Goal: Task Accomplishment & Management: Use online tool/utility

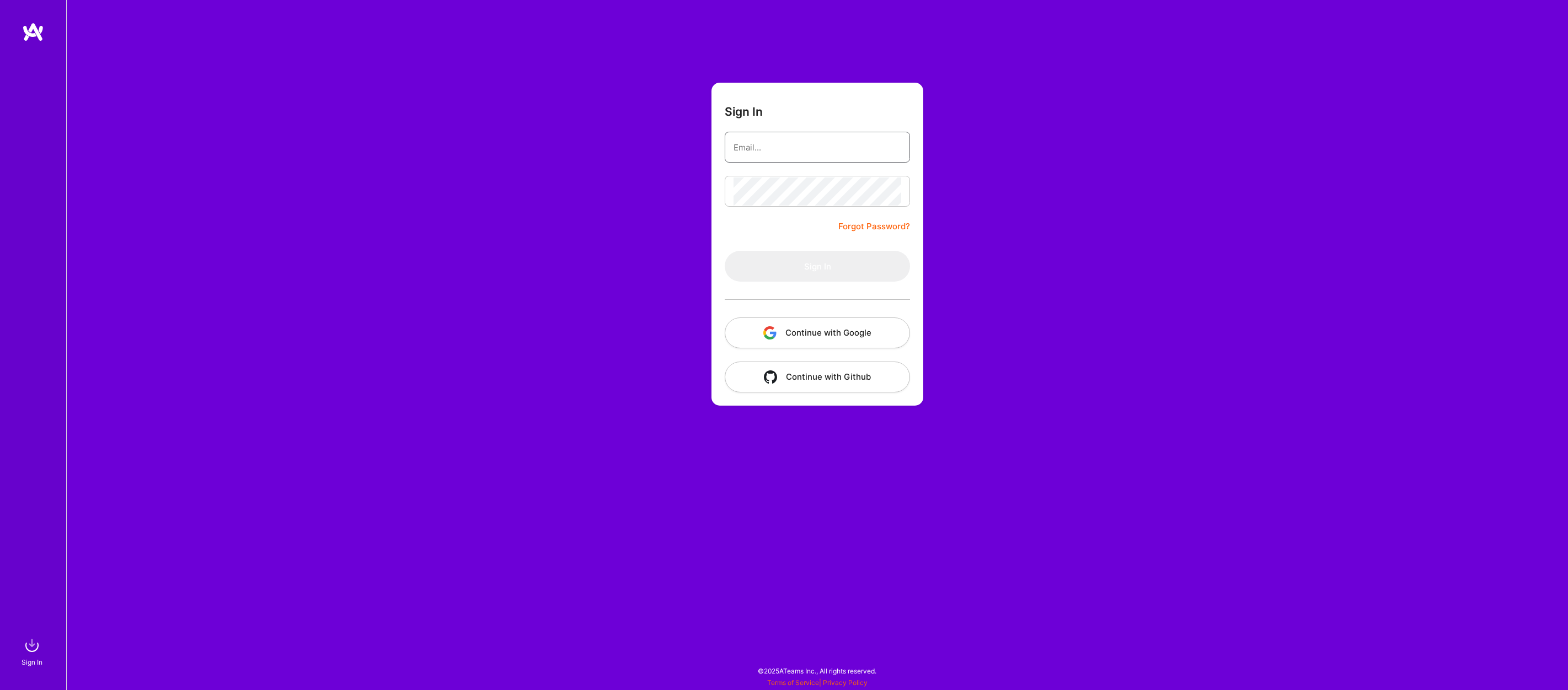
type input "[PERSON_NAME][EMAIL_ADDRESS][DOMAIN_NAME]"
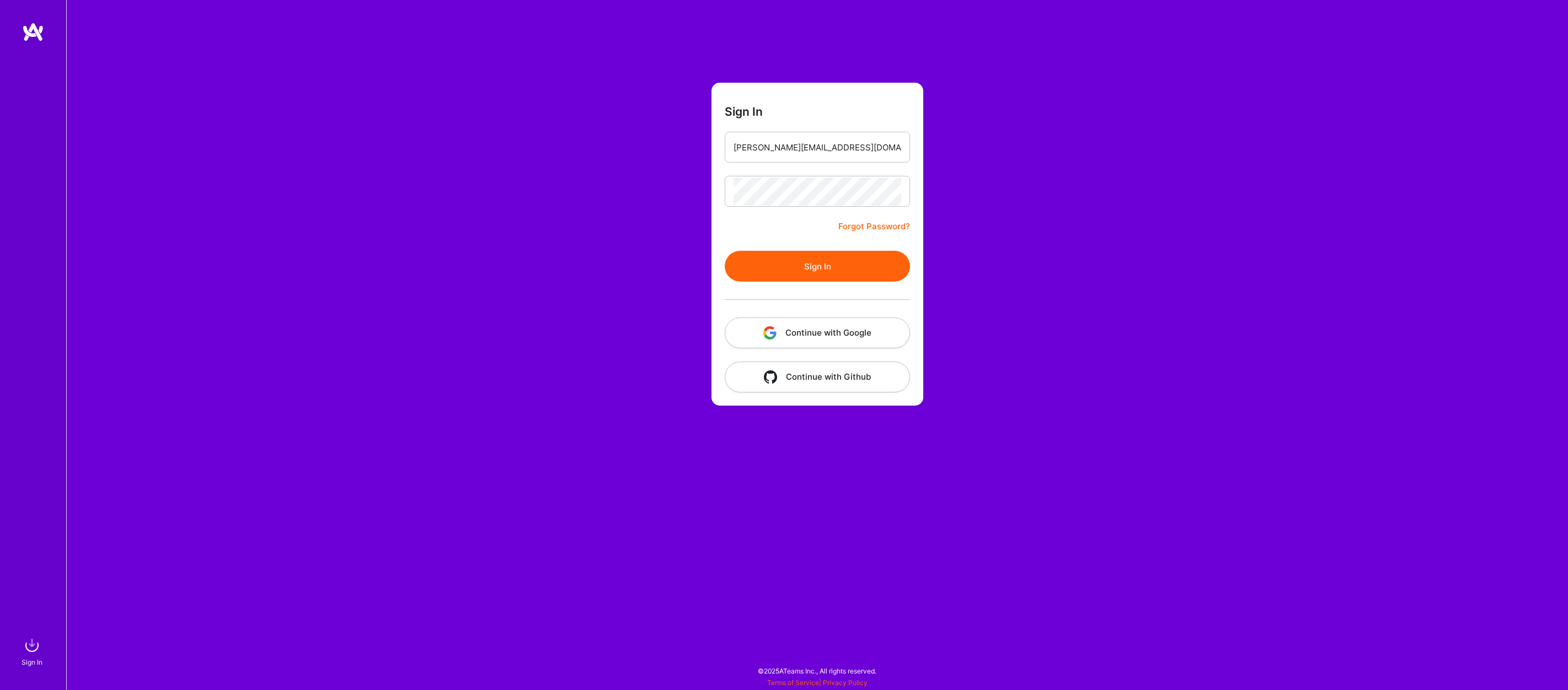
click at [804, 268] on button "Sign In" at bounding box center [817, 266] width 186 height 31
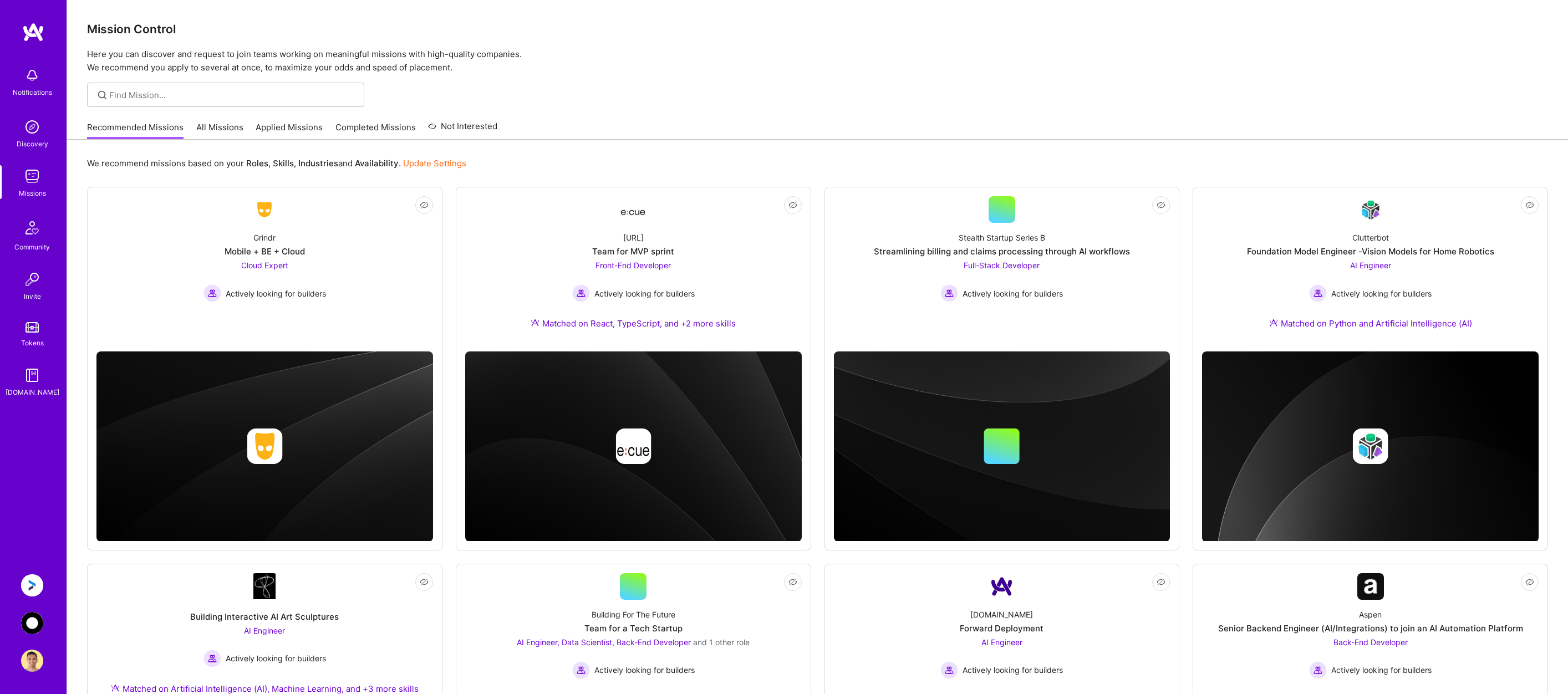
click at [40, 625] on img at bounding box center [32, 623] width 22 height 22
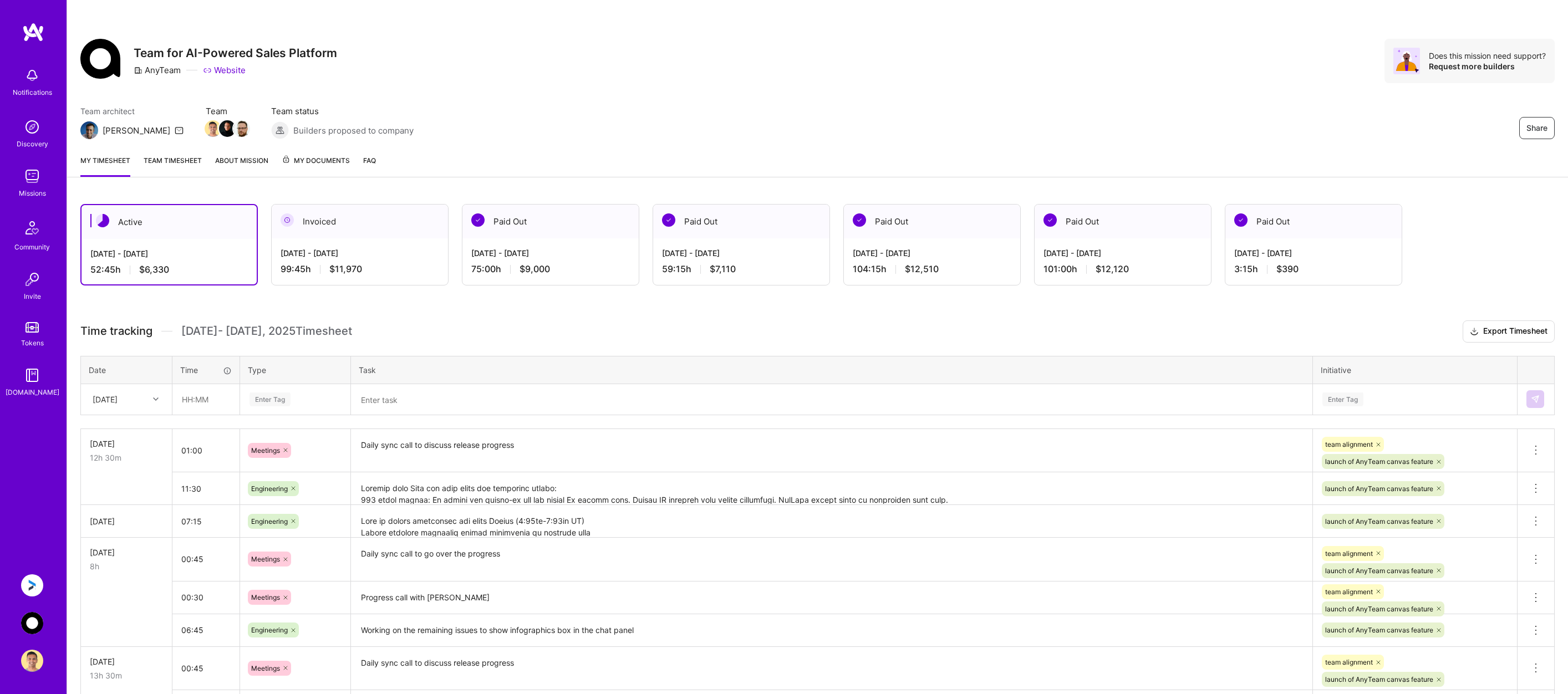
click at [157, 398] on icon at bounding box center [156, 399] width 5 height 5
click at [119, 550] on div "[DATE]" at bounding box center [127, 554] width 90 height 20
click at [201, 398] on input "text" at bounding box center [206, 399] width 66 height 29
drag, startPoint x: 211, startPoint y: 400, endPoint x: 184, endPoint y: 403, distance: 27.2
click at [184, 403] on input "10:30" at bounding box center [206, 399] width 66 height 29
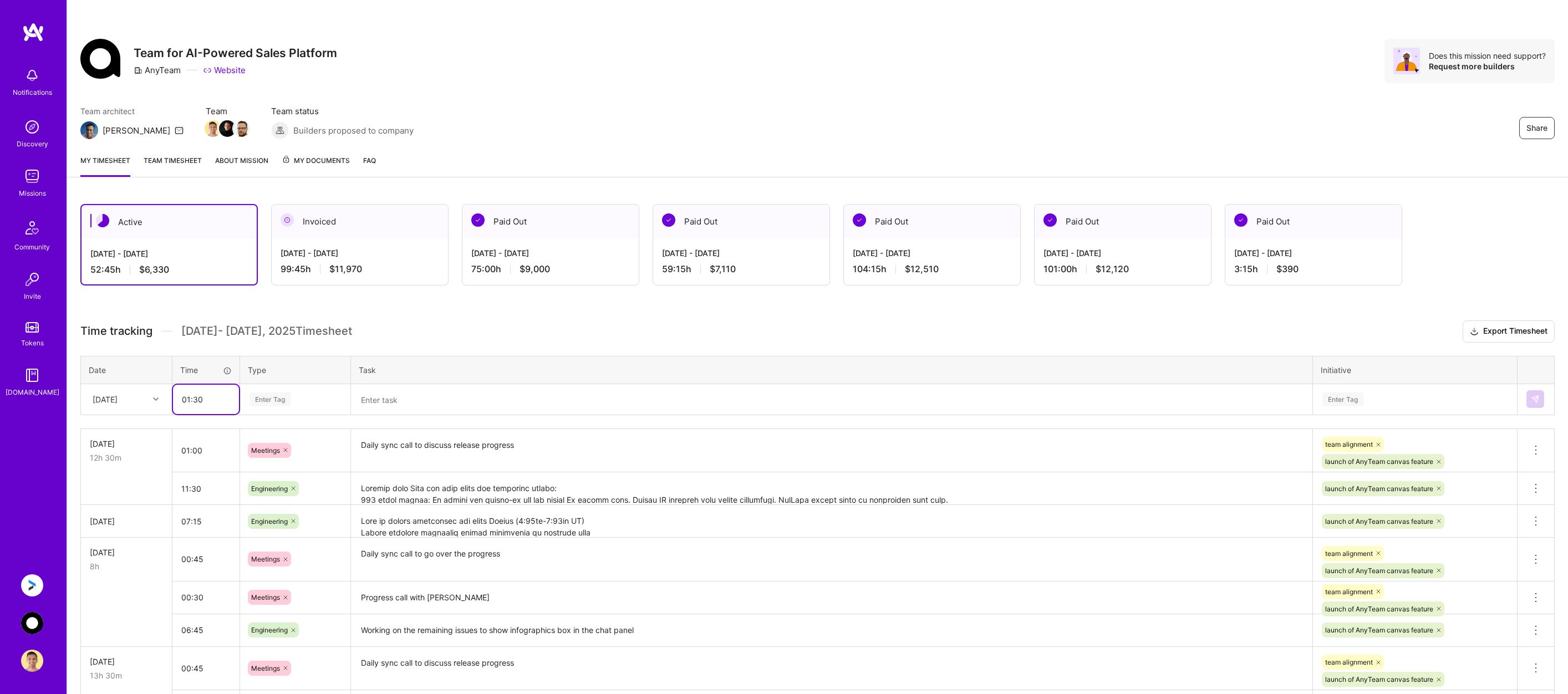
type input "01:30"
type input "meet"
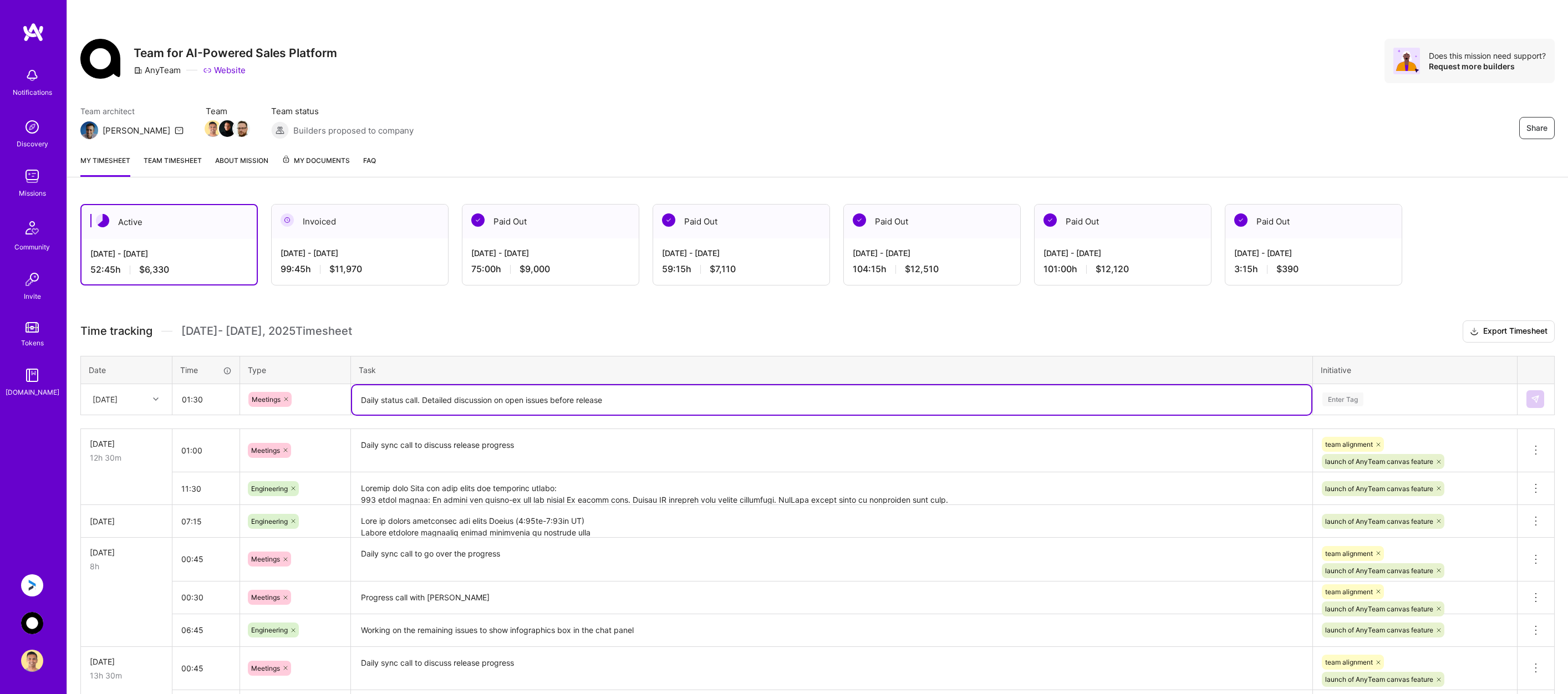
type textarea "Daily status call. Detailed discussion on open issues before release"
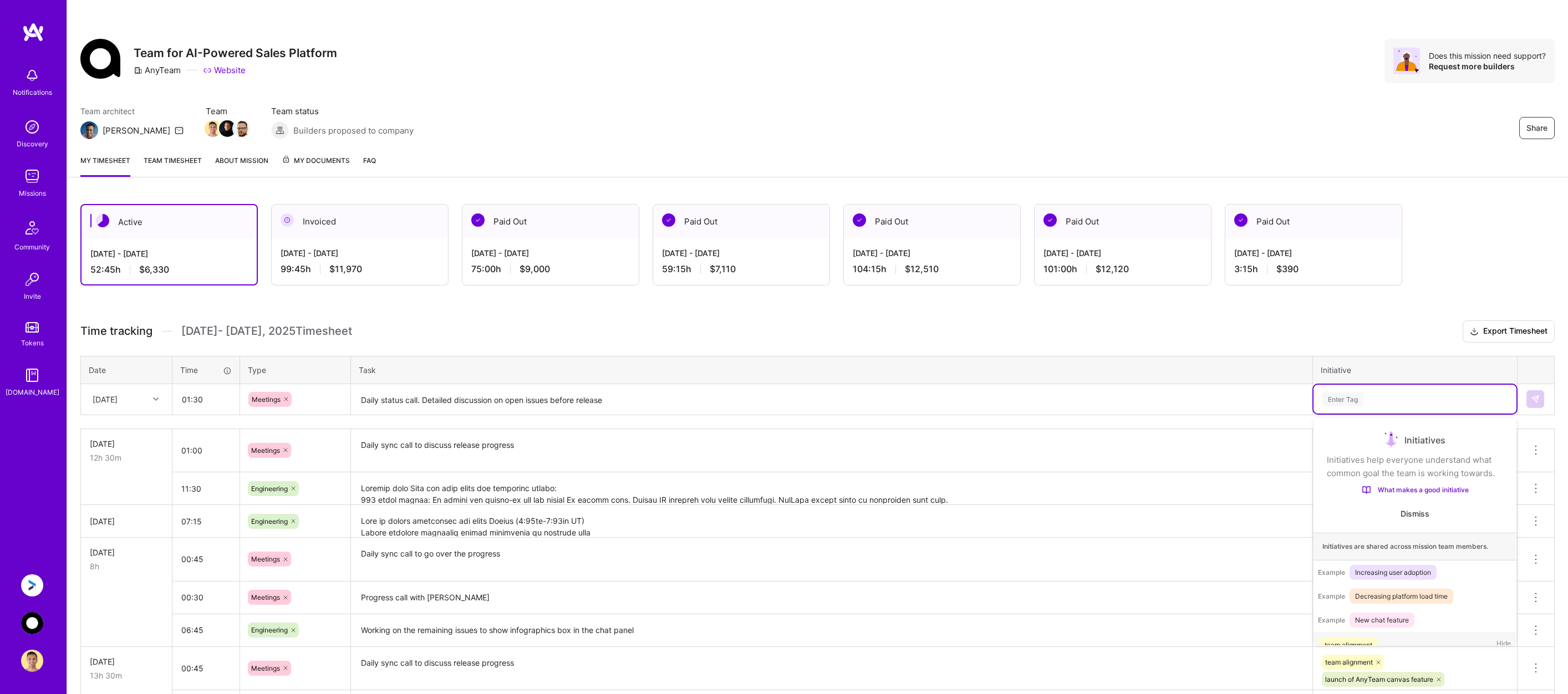
click at [1394, 398] on div "Enter Tag" at bounding box center [1414, 399] width 187 height 14
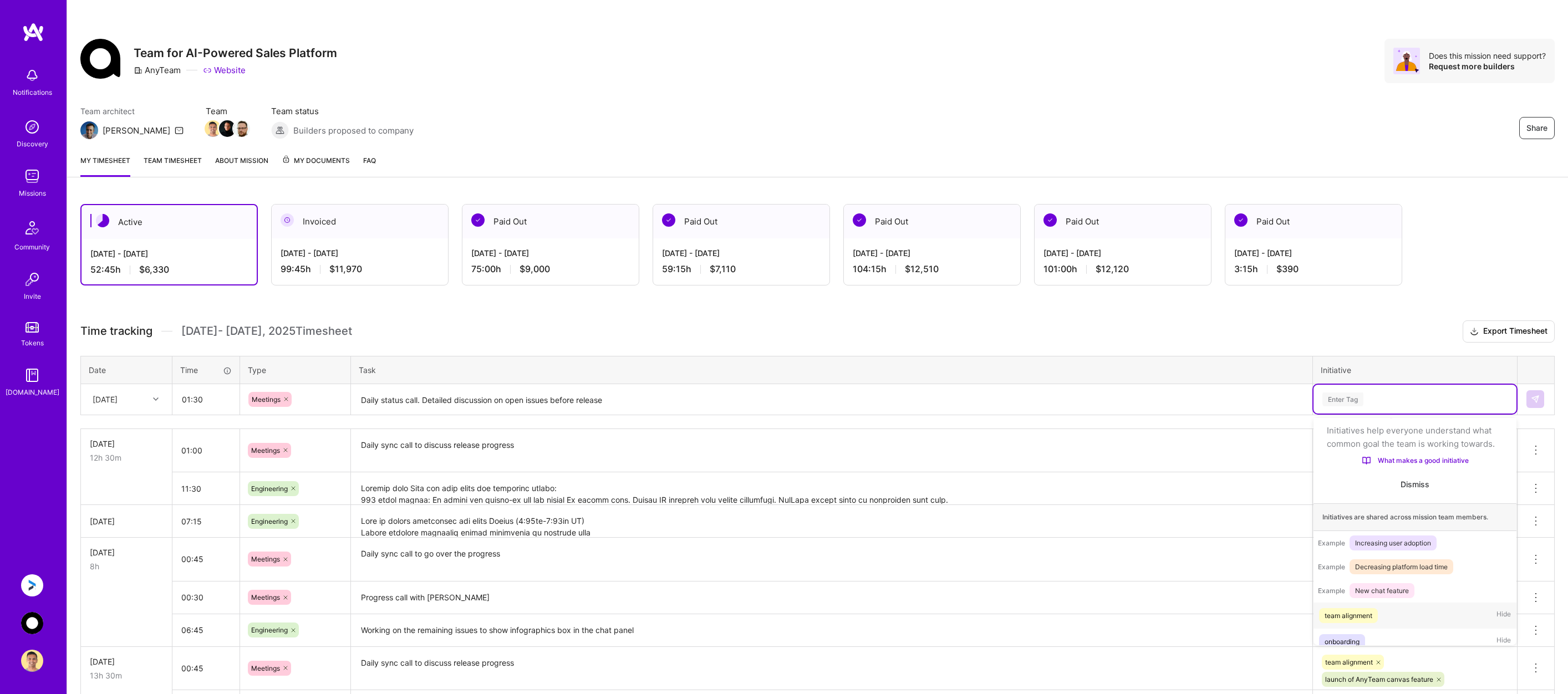
scroll to position [35, 0]
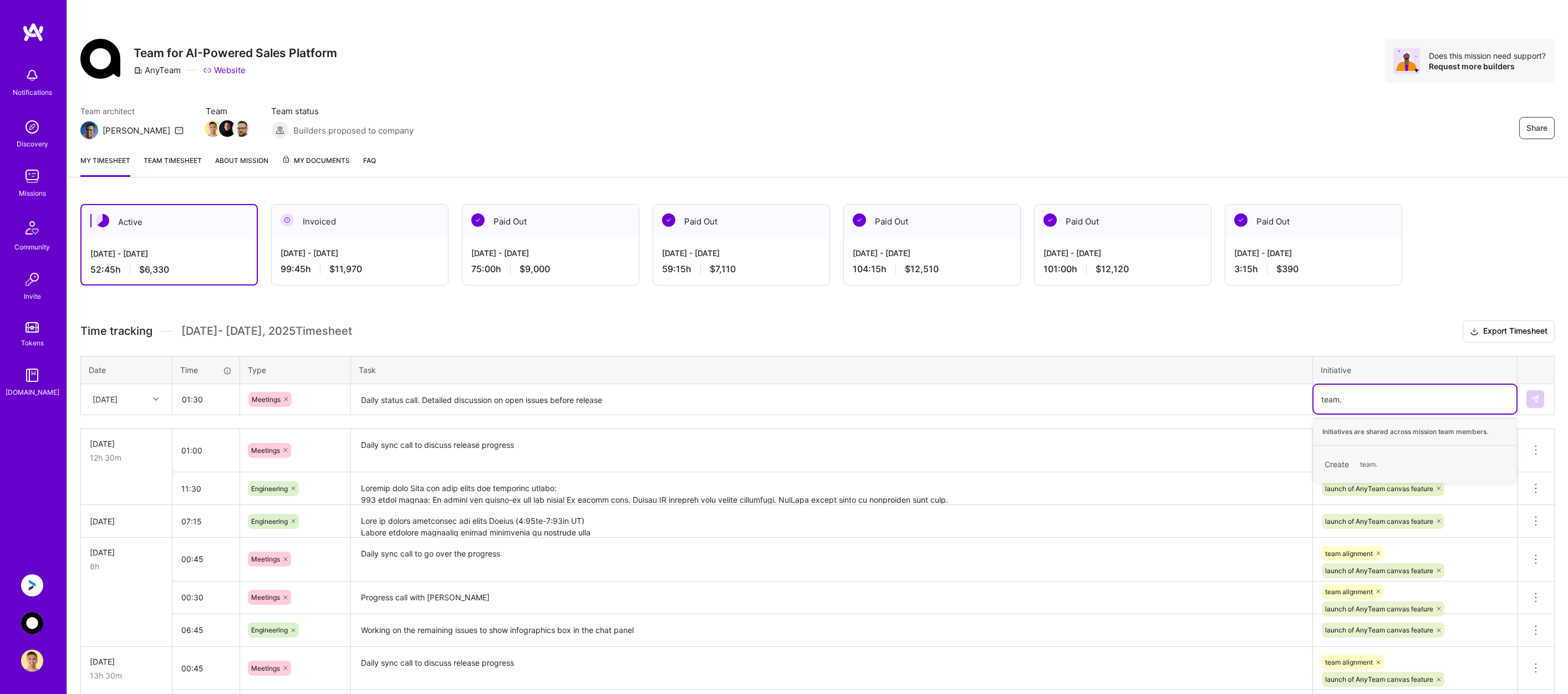
type input "team"
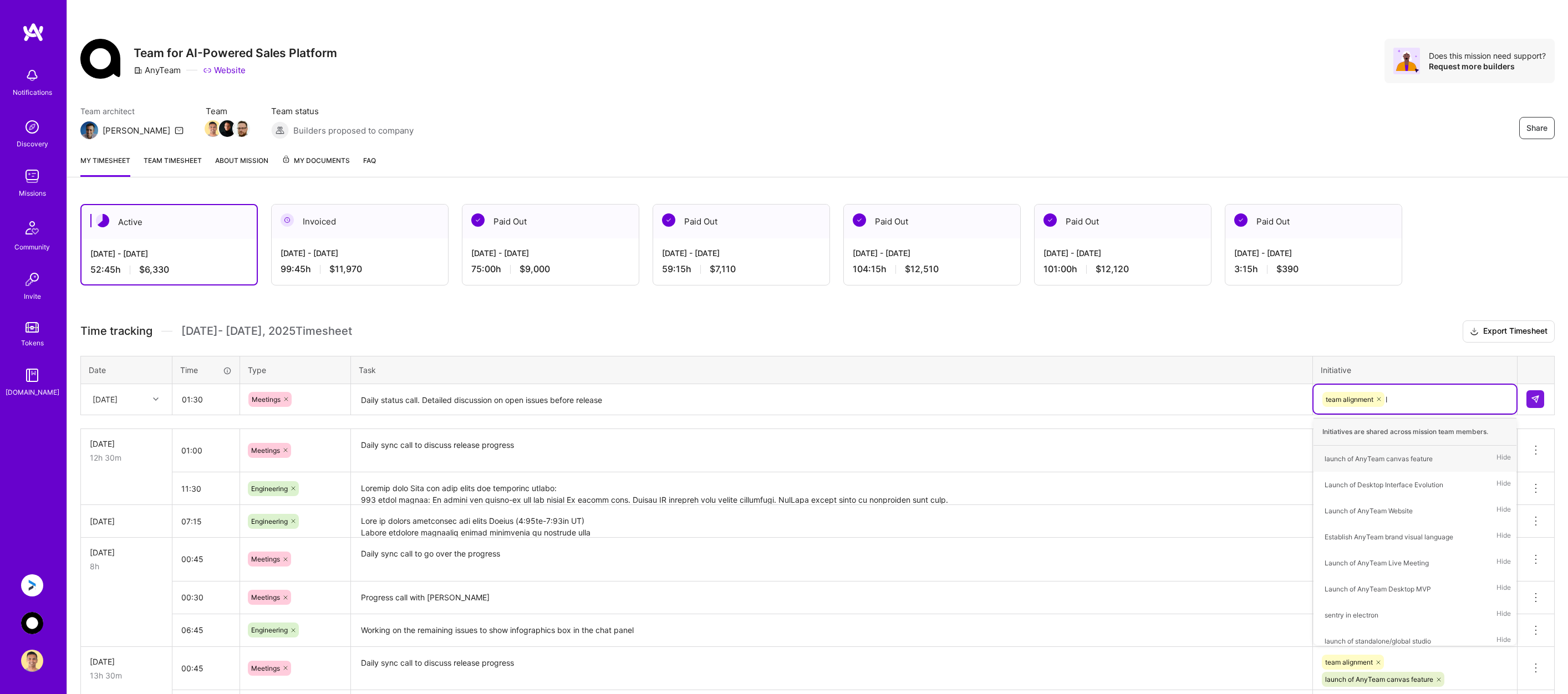
type input "la"
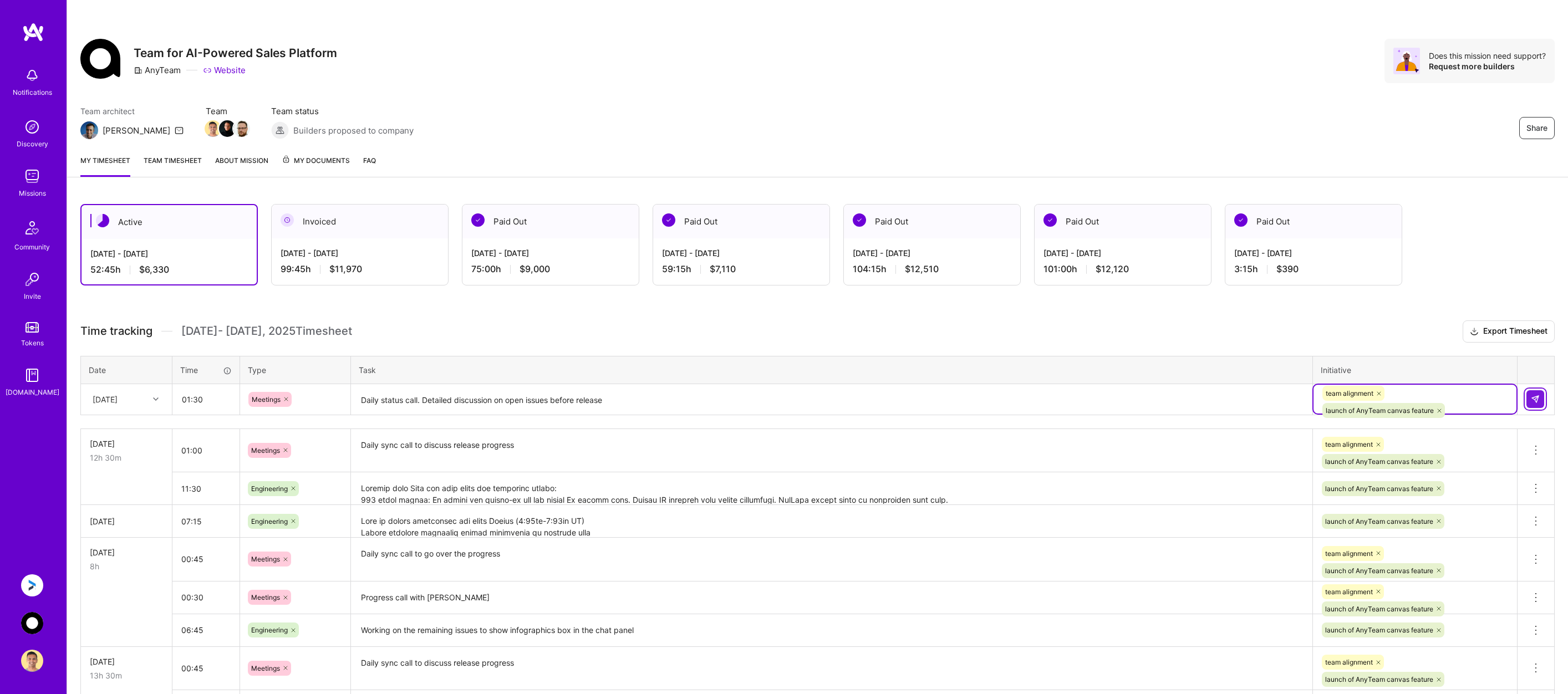
click at [1542, 398] on button at bounding box center [1535, 399] width 18 height 18
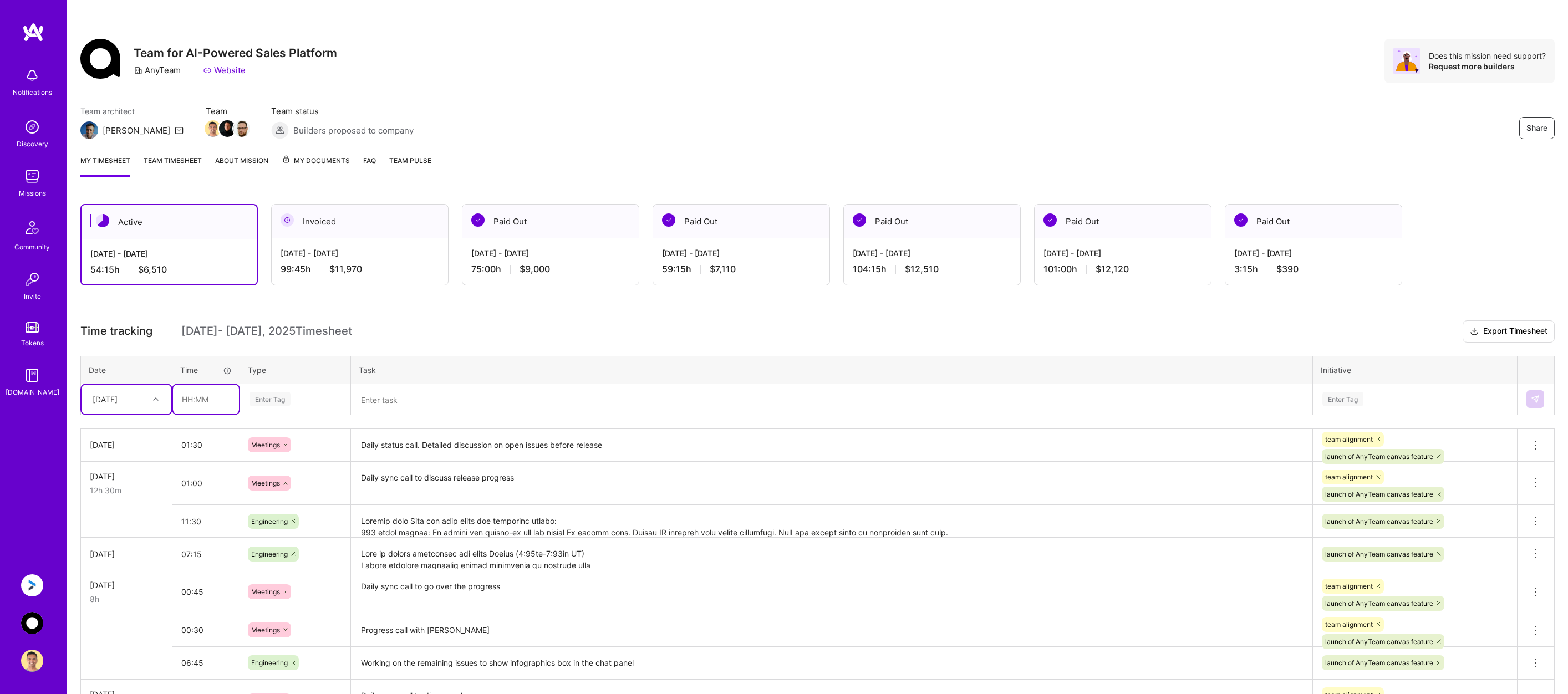
click at [192, 401] on input "text" at bounding box center [206, 399] width 66 height 29
type input "09:45"
click at [299, 398] on div "Enter Tag" at bounding box center [295, 399] width 94 height 14
type input "eng"
click at [263, 433] on span "Engineering" at bounding box center [270, 435] width 47 height 15
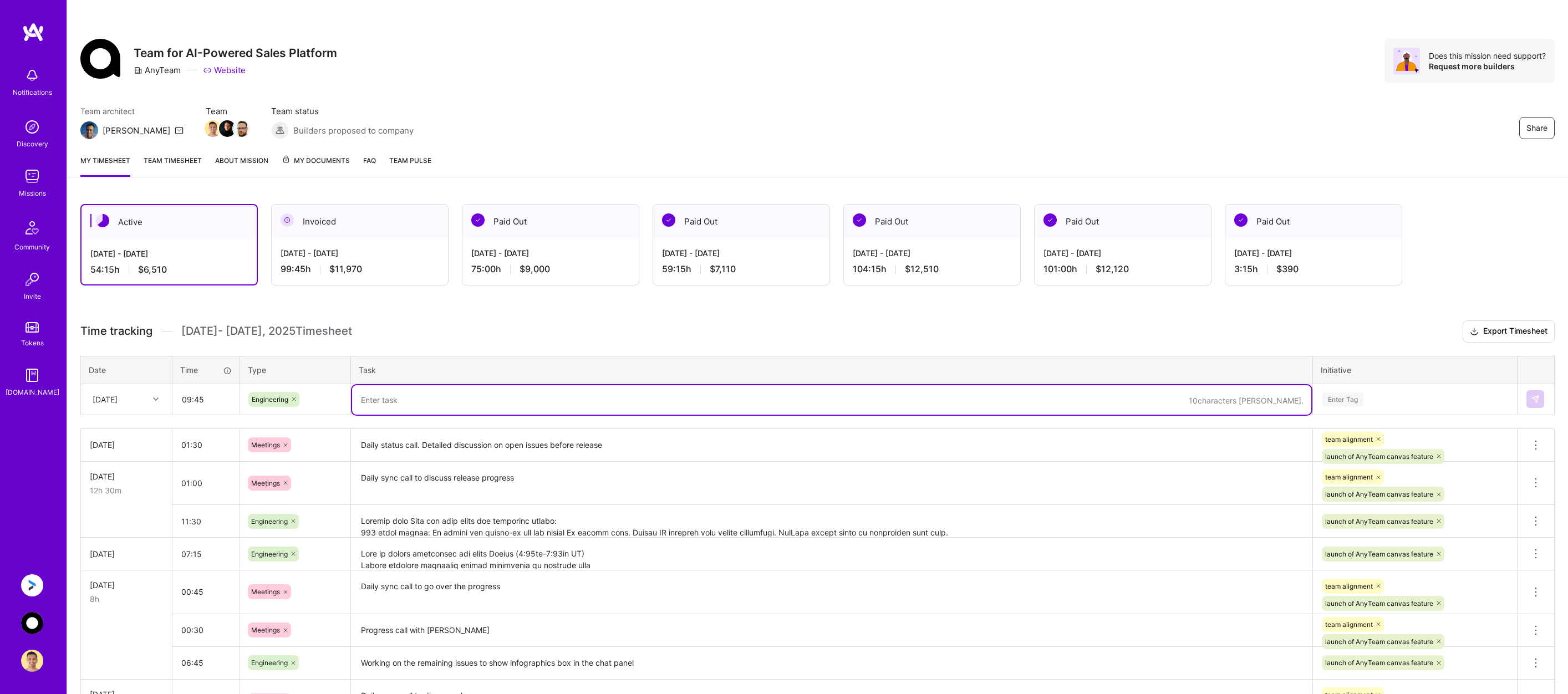
click at [395, 398] on textarea at bounding box center [831, 399] width 959 height 29
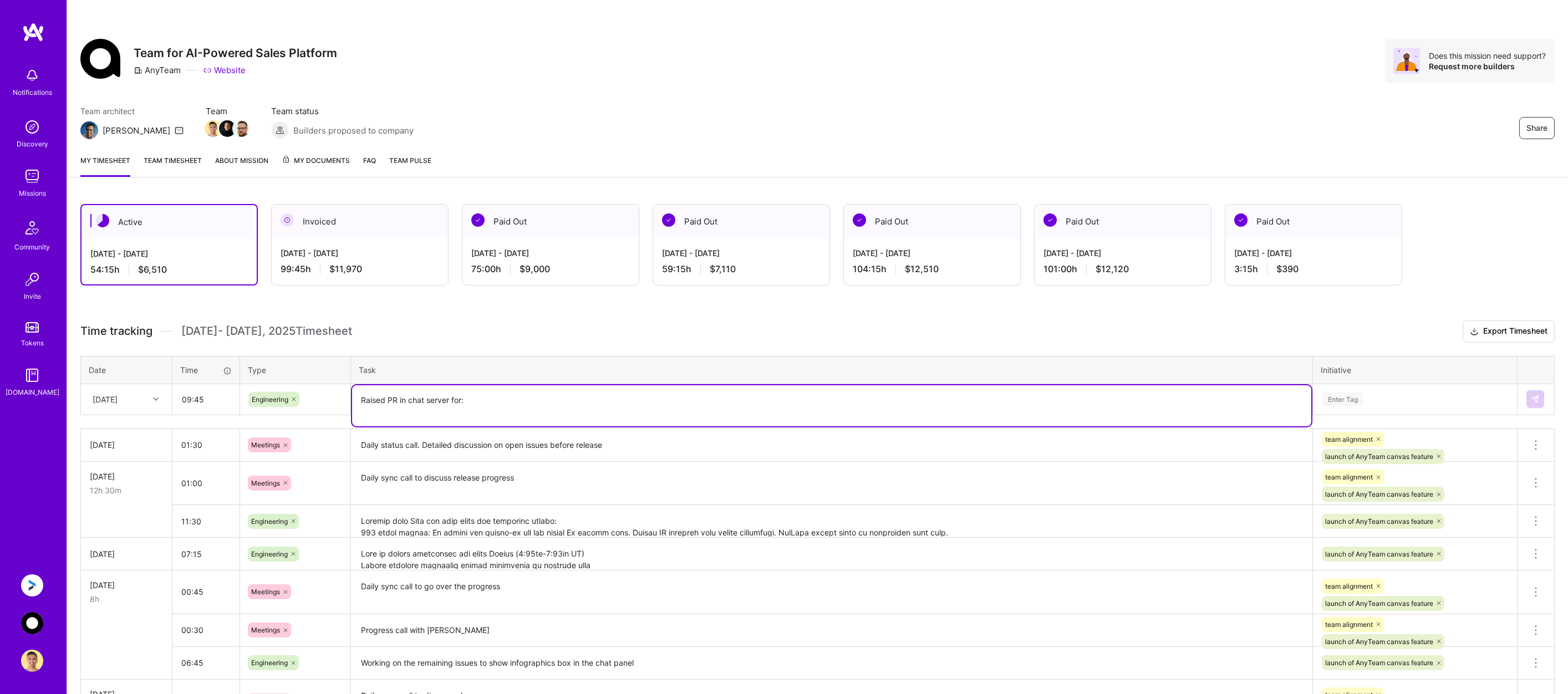
click at [398, 401] on textarea "Raised PR in chat server for:" at bounding box center [831, 405] width 959 height 41
click at [584, 522] on textarea at bounding box center [831, 522] width 959 height 31
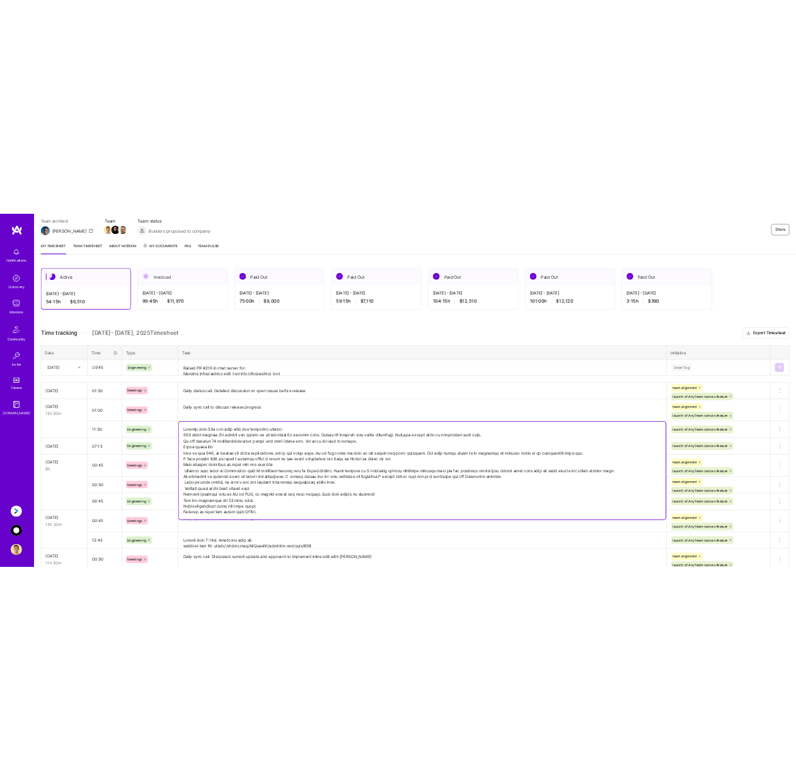
scroll to position [126, 0]
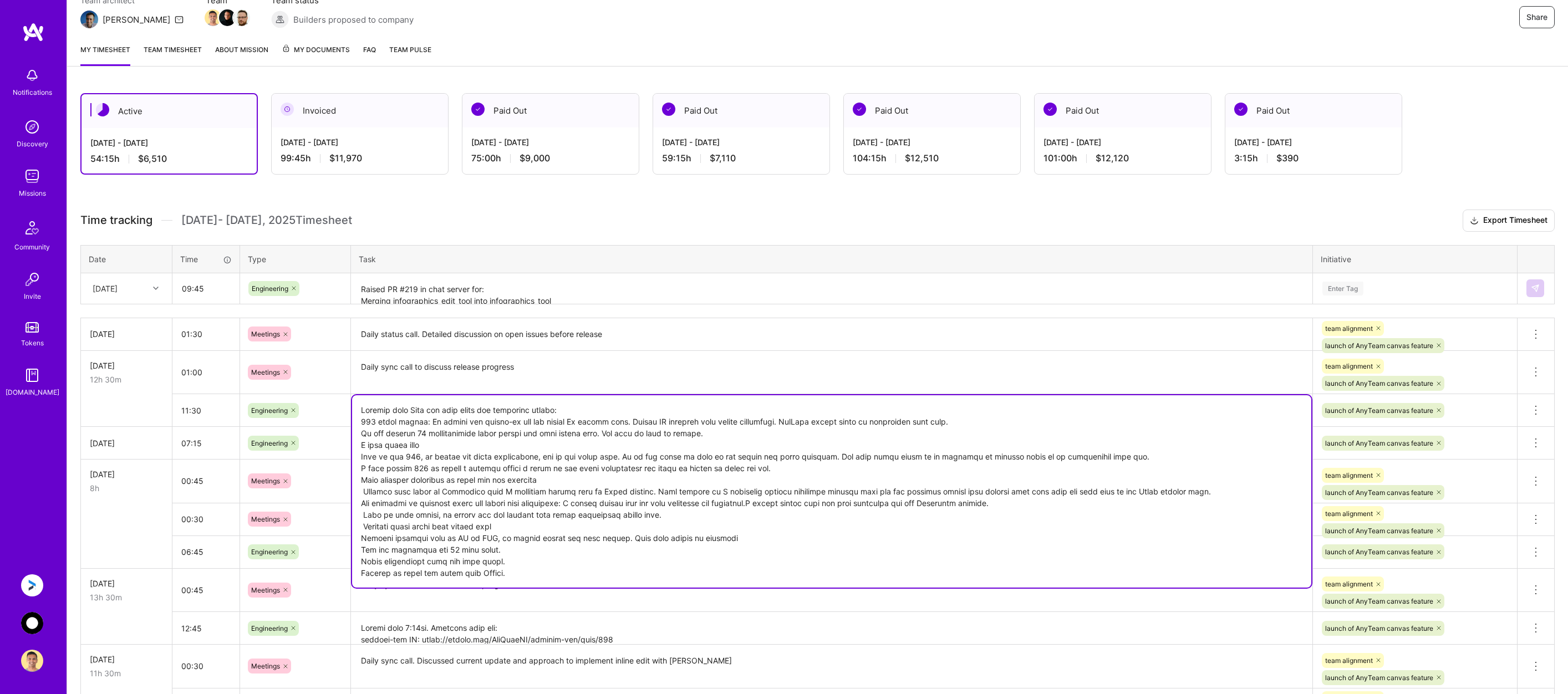
click at [581, 295] on textarea "Raised PR #219 in chat server for: Merging infographics_edit_tool into infograp…" at bounding box center [831, 289] width 959 height 29
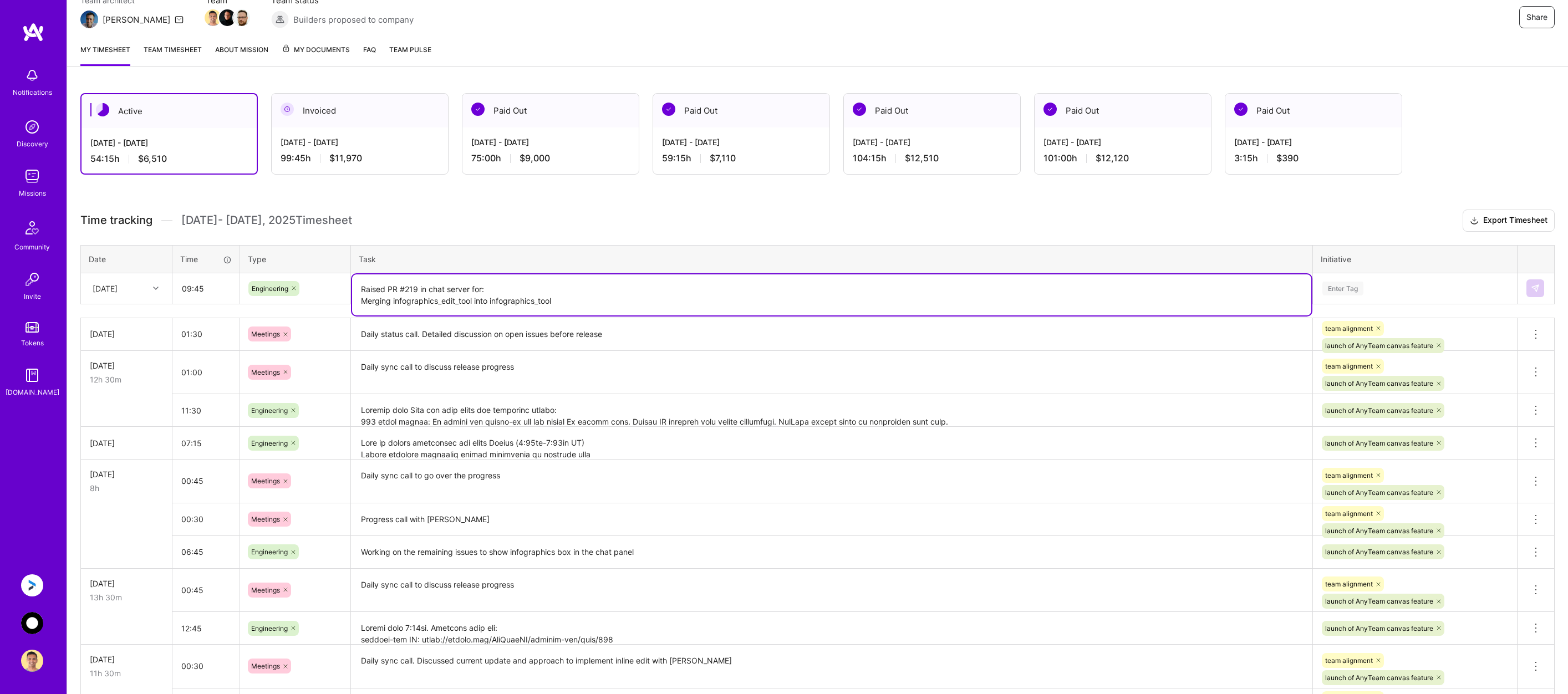
click at [583, 303] on textarea "Raised PR #219 in chat server for: Merging infographics_edit_tool into infograp…" at bounding box center [831, 295] width 959 height 41
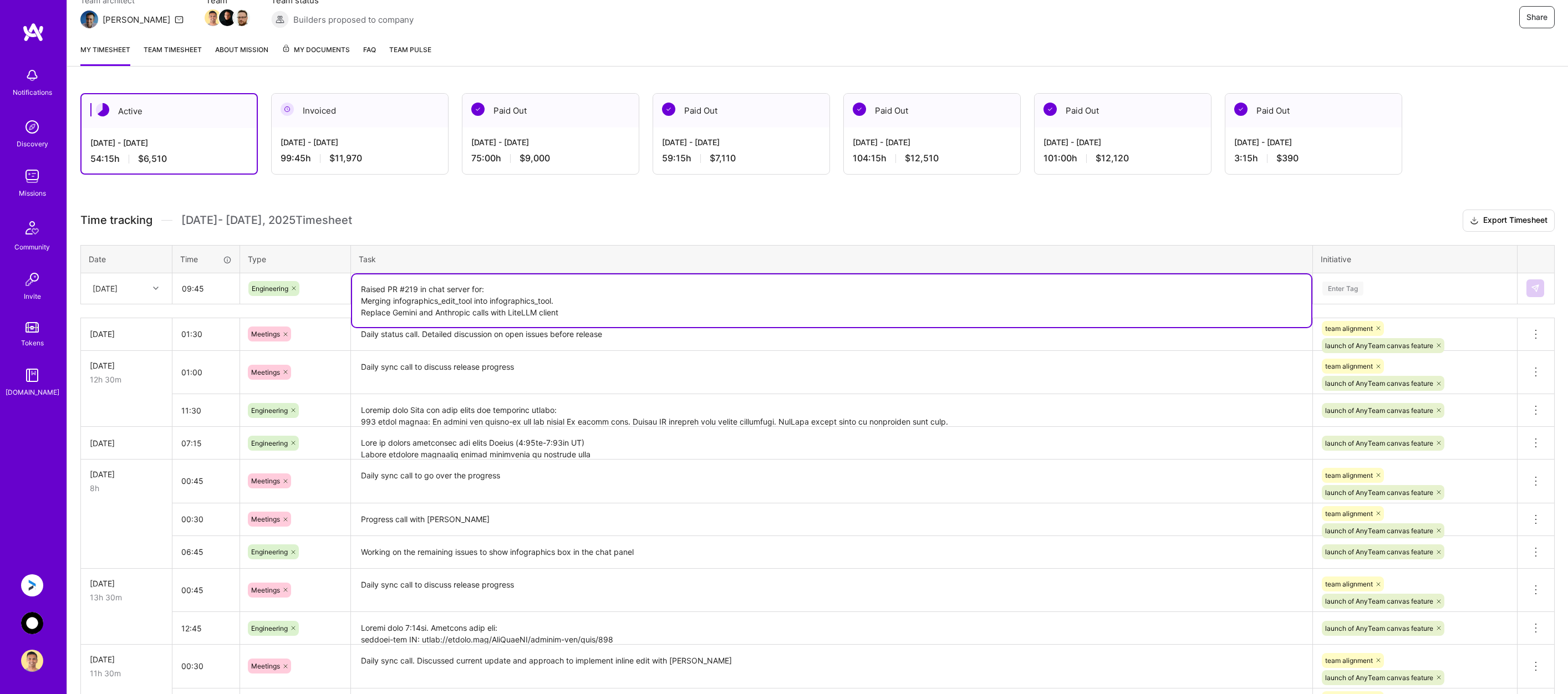
click at [583, 316] on textarea "Raised PR #219 in chat server for: Merging infographics_edit_tool into infograp…" at bounding box center [831, 301] width 959 height 53
type textarea "Raised PR #219 in chat server for: Merging infographics_edit_tool into infograp…"
